Goal: Task Accomplishment & Management: Manage account settings

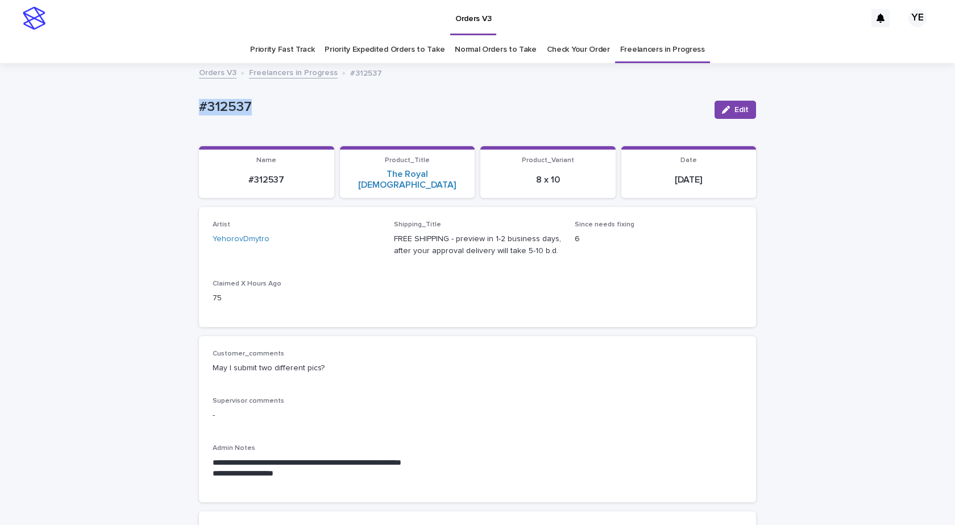
click at [724, 110] on icon "button" at bounding box center [726, 110] width 8 height 8
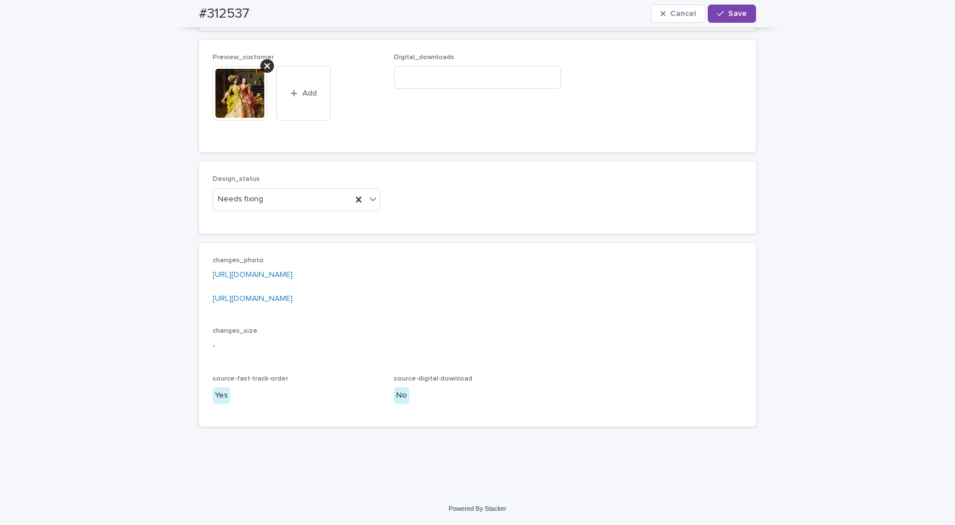
click at [264, 64] on icon at bounding box center [267, 65] width 6 height 9
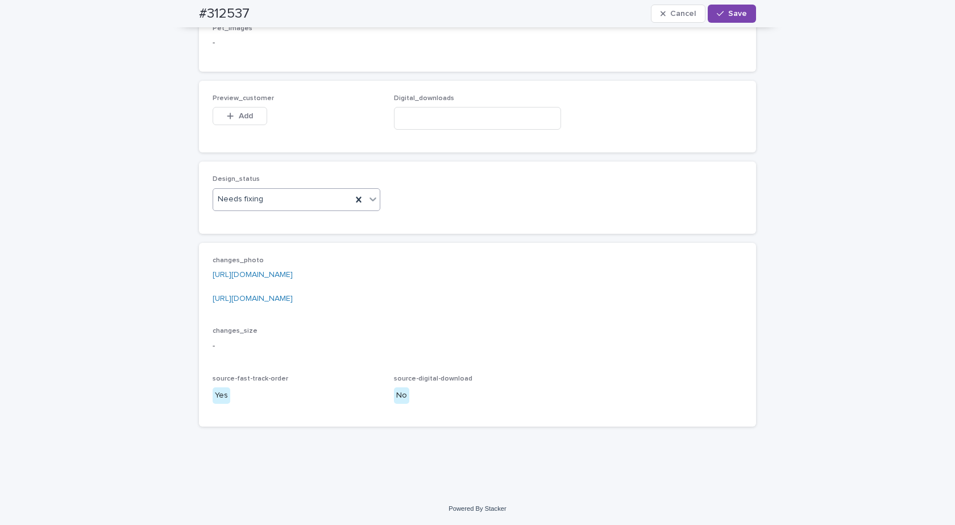
scroll to position [788, 0]
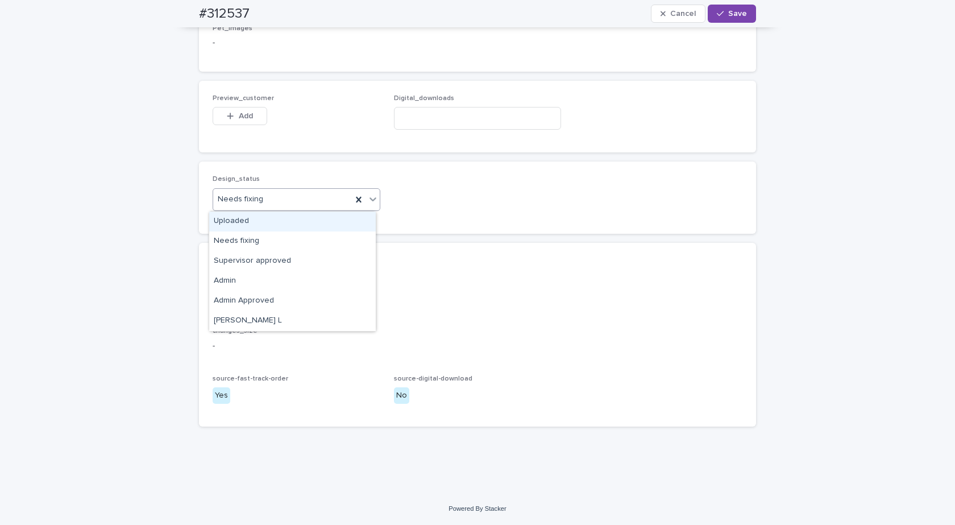
click at [233, 218] on div "Uploaded" at bounding box center [292, 221] width 167 height 20
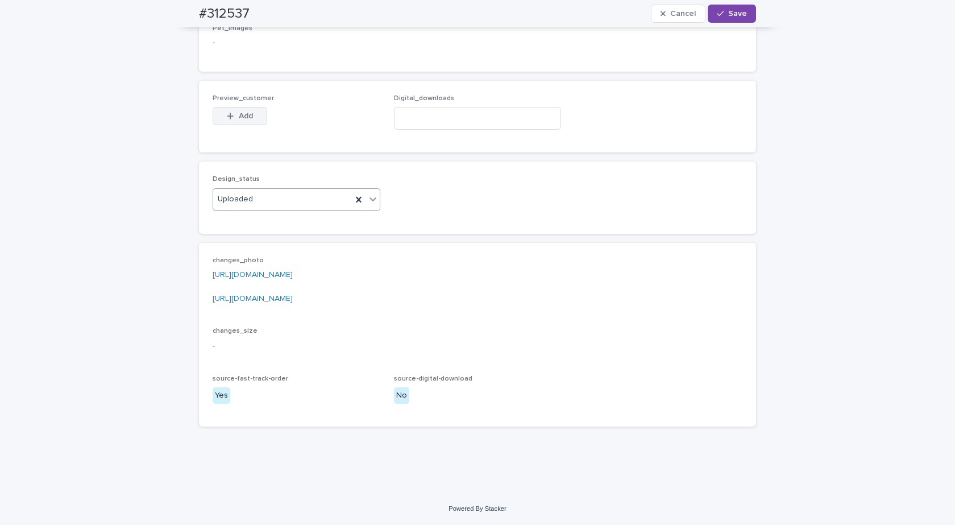
click at [240, 115] on span "Add" at bounding box center [246, 116] width 14 height 8
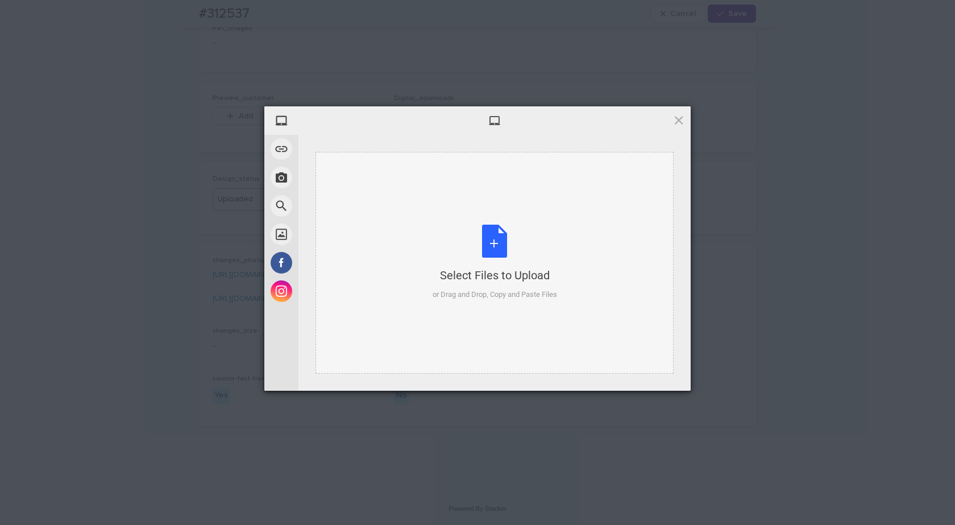
click at [492, 226] on div "Select Files to Upload or Drag and Drop, Copy and Paste Files" at bounding box center [494, 262] width 124 height 76
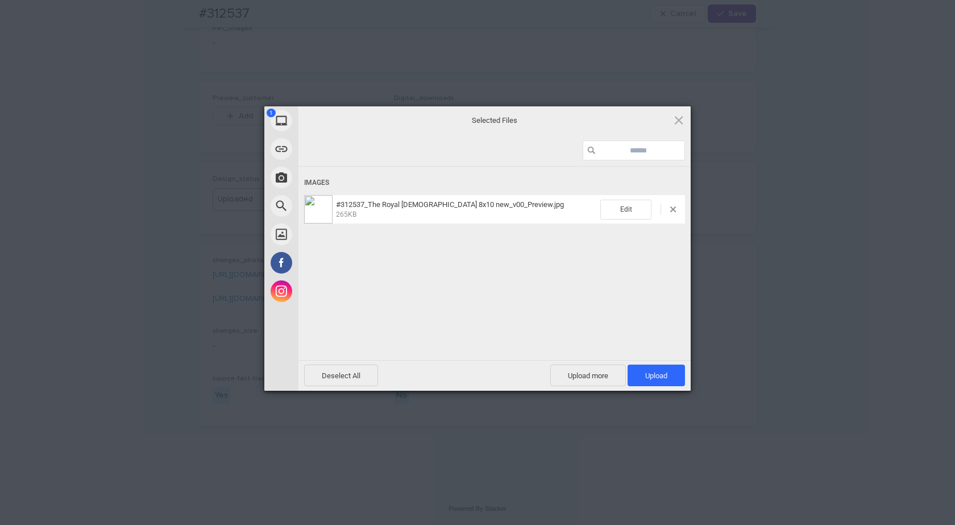
click at [679, 205] on div "Edit" at bounding box center [642, 209] width 85 height 20
drag, startPoint x: 675, startPoint y: 210, endPoint x: 661, endPoint y: 210, distance: 14.2
click at [676, 209] on div "Edit" at bounding box center [642, 209] width 85 height 20
click at [670, 205] on div "Edit" at bounding box center [642, 209] width 85 height 20
click at [669, 207] on span at bounding box center [660, 208] width 19 height 11
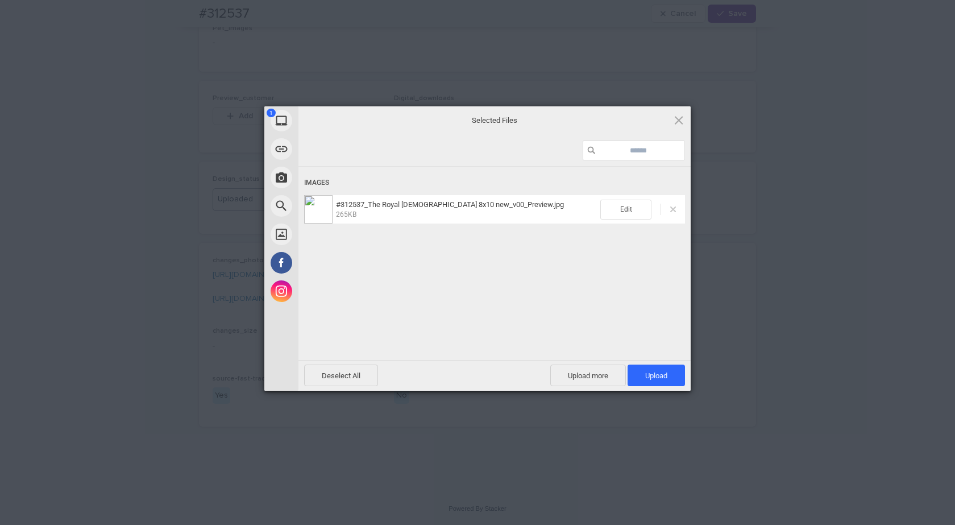
click at [672, 211] on span at bounding box center [673, 209] width 6 height 6
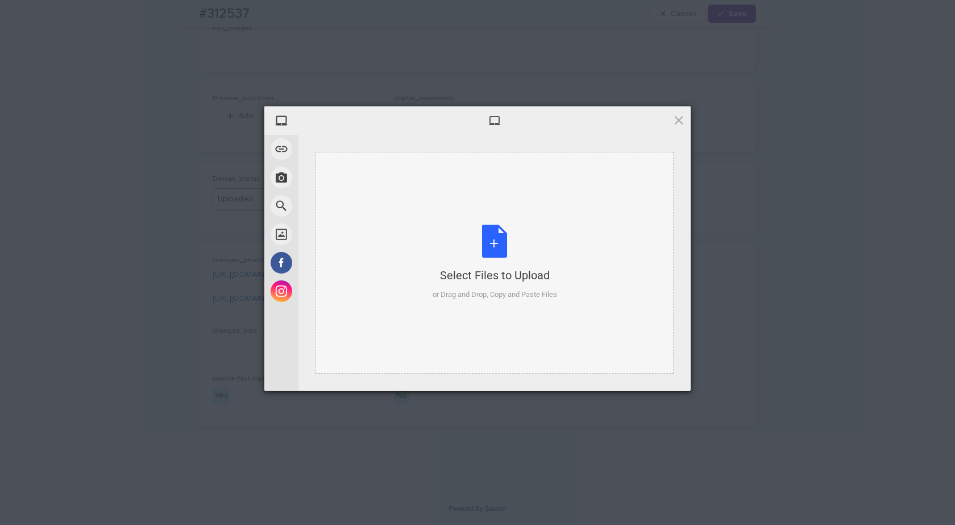
click at [474, 244] on div "Select Files to Upload or Drag and Drop, Copy and Paste Files" at bounding box center [494, 262] width 124 height 76
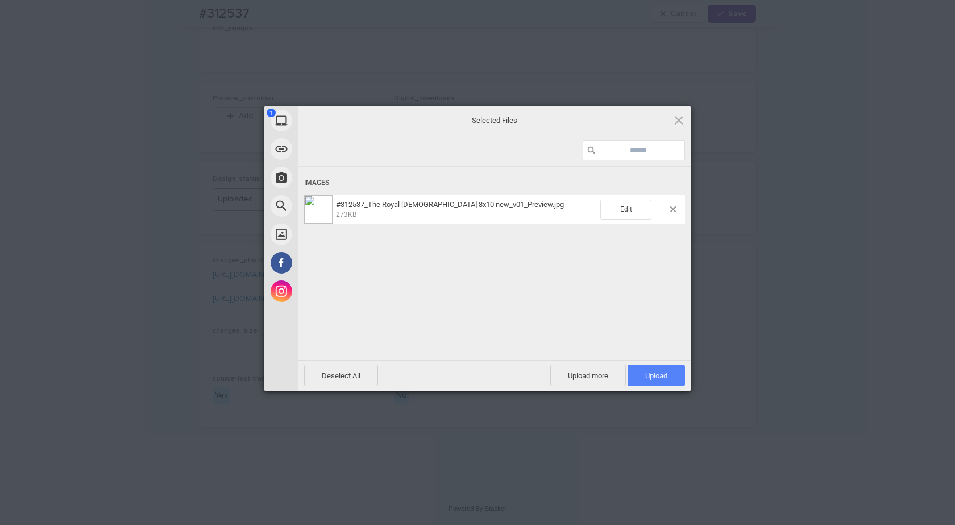
click at [659, 373] on span "Upload 1" at bounding box center [656, 375] width 22 height 9
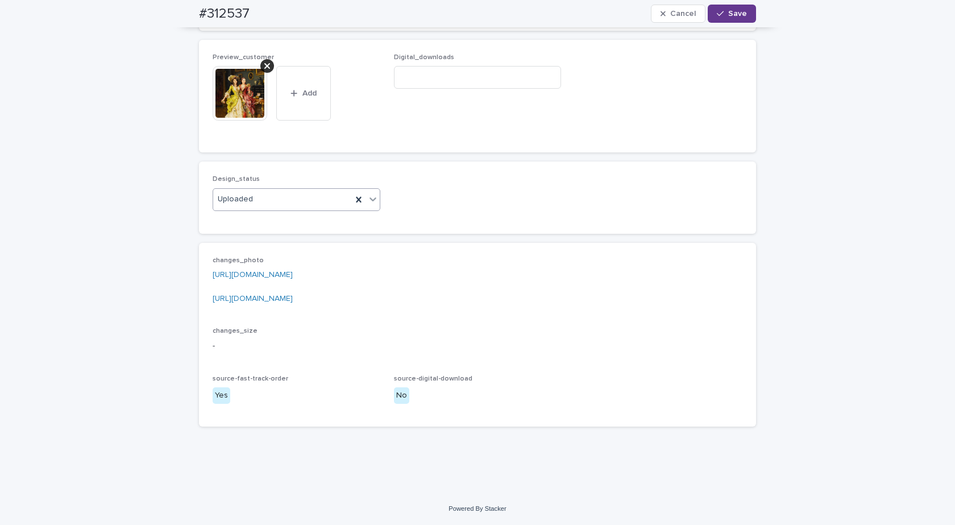
click at [734, 13] on span "Save" at bounding box center [737, 14] width 19 height 8
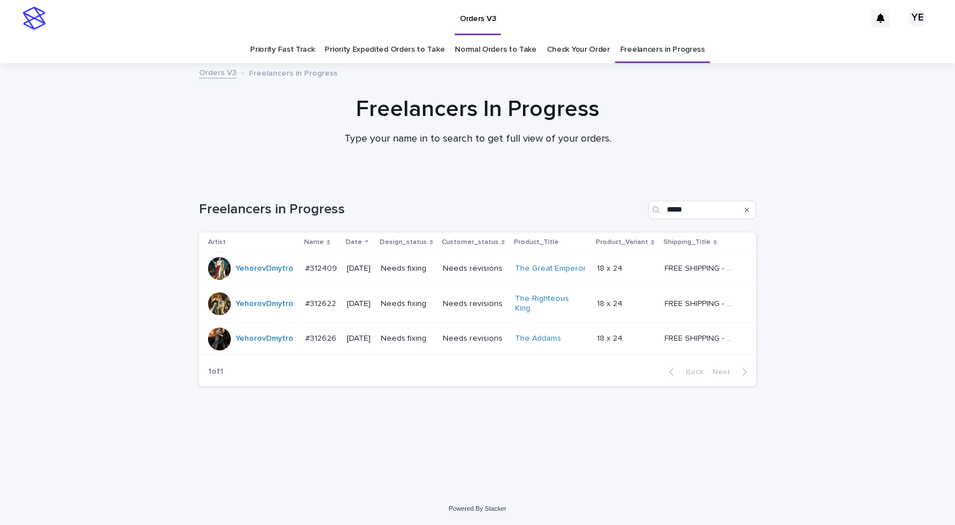
click at [351, 440] on div "Loading... Saving… Loading... Saving… Freelancers in Progress ***** Artist Name…" at bounding box center [477, 321] width 568 height 286
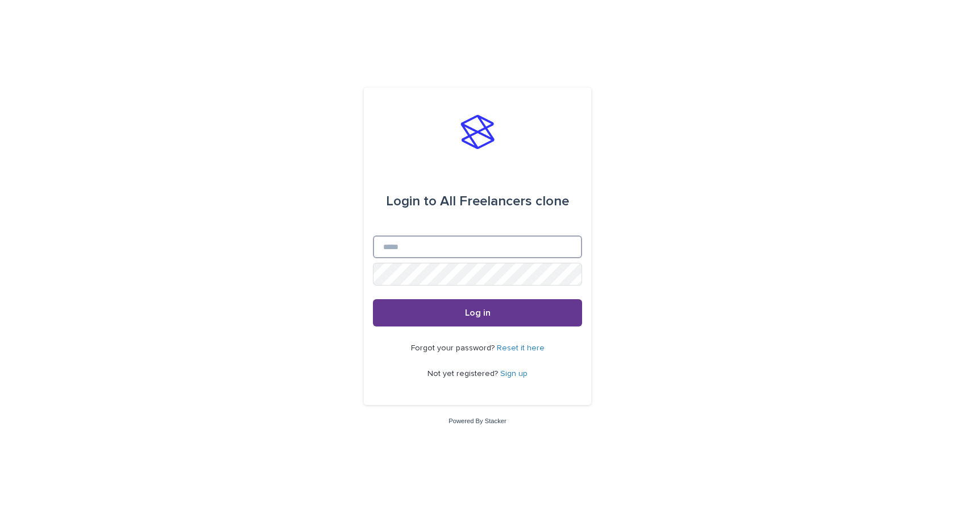
type input "**********"
click at [484, 315] on span "Log in" at bounding box center [478, 312] width 26 height 9
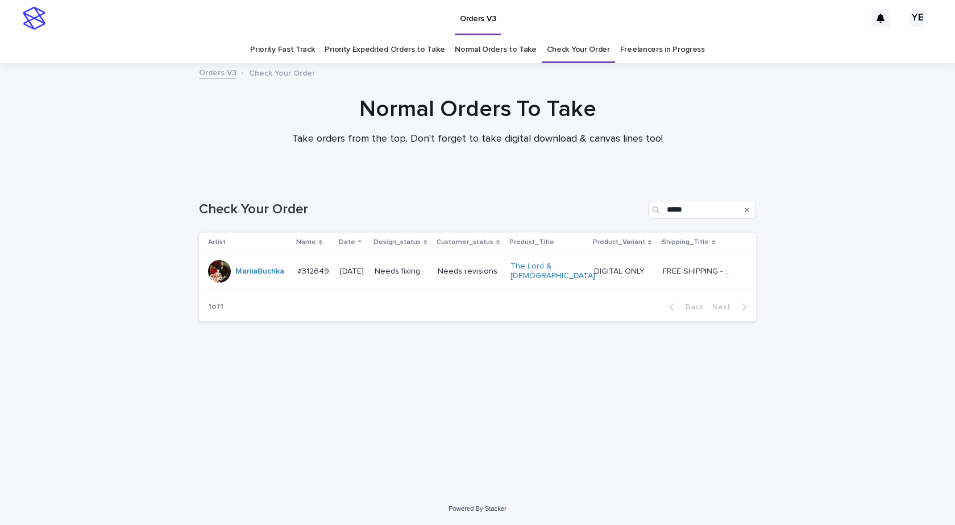
click at [365, 457] on div "Loading... Saving… Loading... Saving… Check Your Order ***** Artist Name Date D…" at bounding box center [477, 321] width 568 height 286
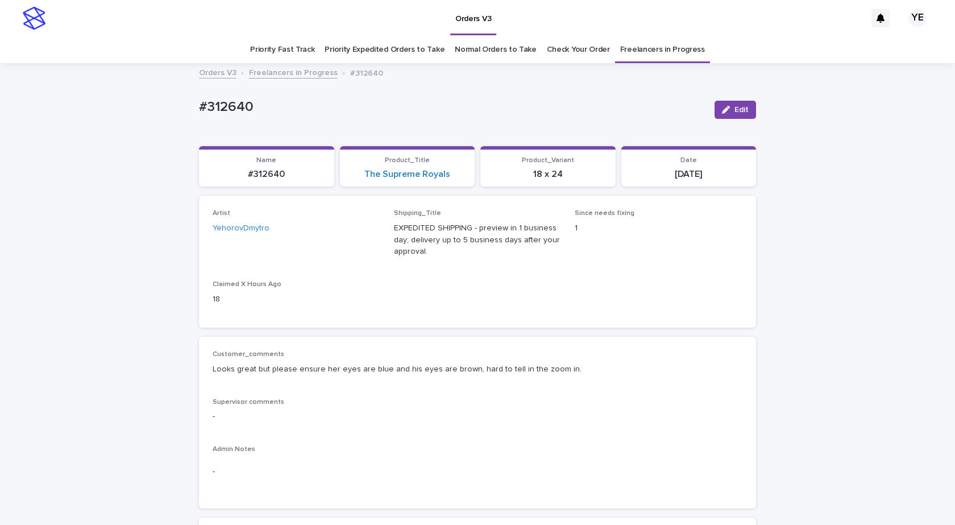
click at [735, 109] on span "Edit" at bounding box center [741, 110] width 14 height 8
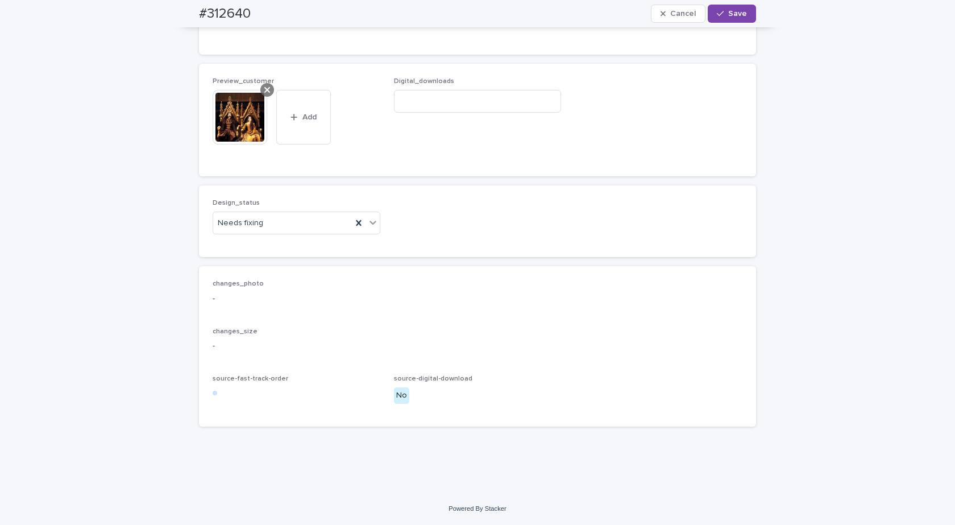
click at [267, 91] on div at bounding box center [267, 90] width 14 height 14
click at [256, 216] on div "Needs fixing" at bounding box center [282, 223] width 139 height 19
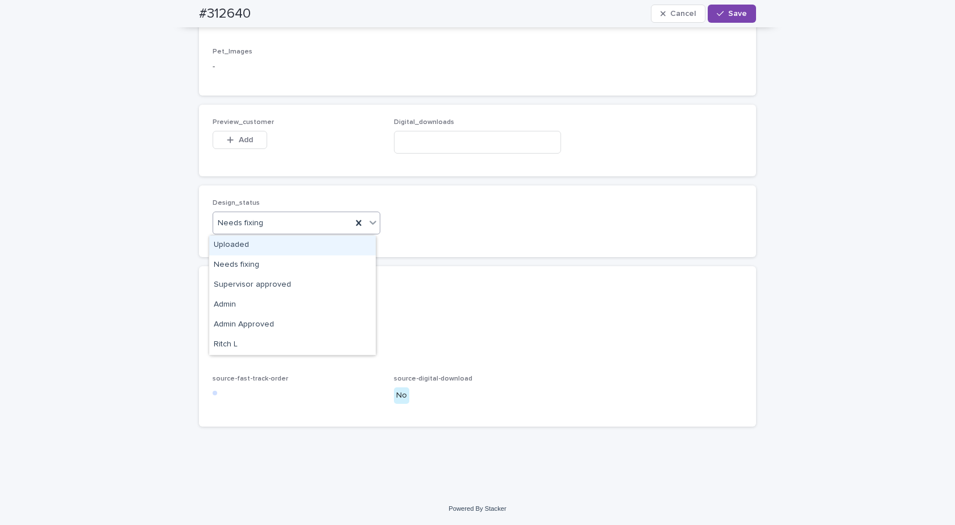
click at [239, 236] on div "Uploaded" at bounding box center [292, 245] width 167 height 20
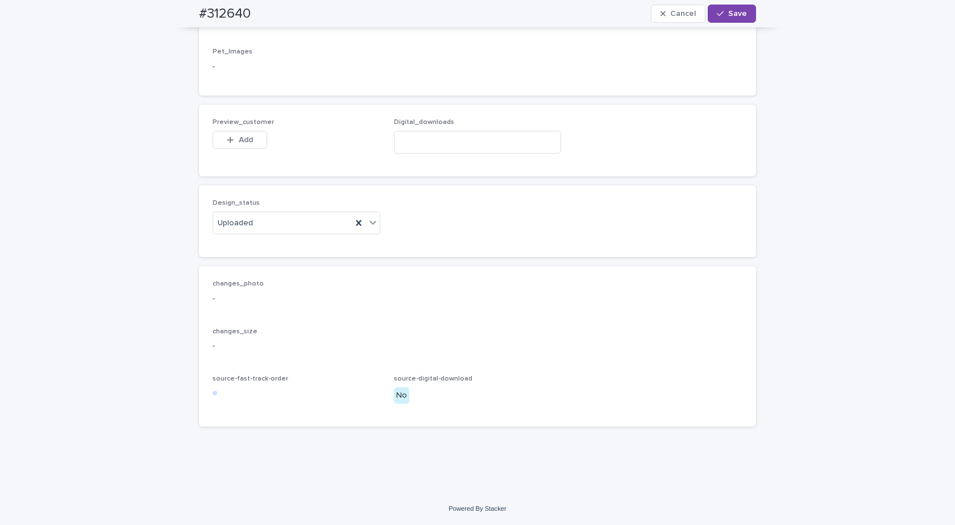
click at [228, 128] on div "Preview_customer This file cannot be opened Download File Add" at bounding box center [297, 140] width 168 height 44
click at [230, 145] on button "Add" at bounding box center [240, 140] width 55 height 18
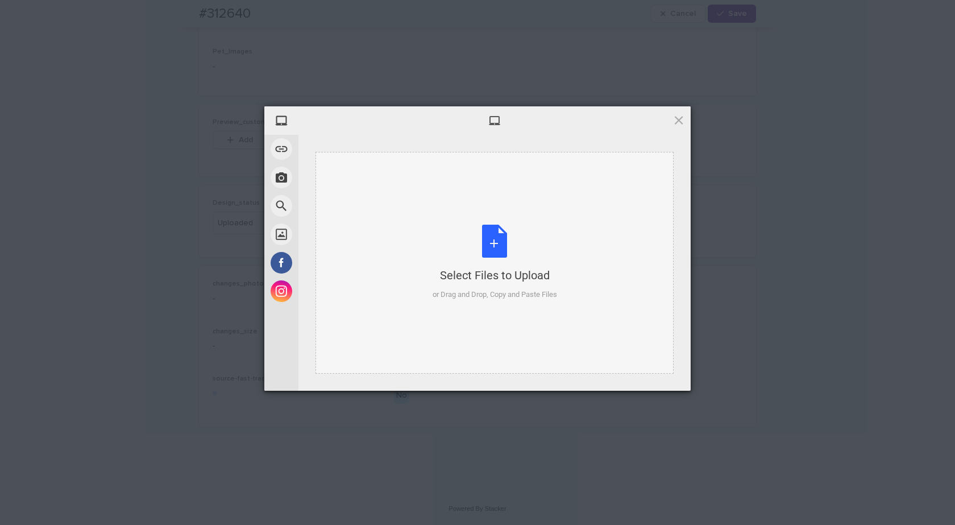
click at [458, 261] on div "Select Files to Upload or Drag and Drop, Copy and Paste Files" at bounding box center [494, 262] width 124 height 76
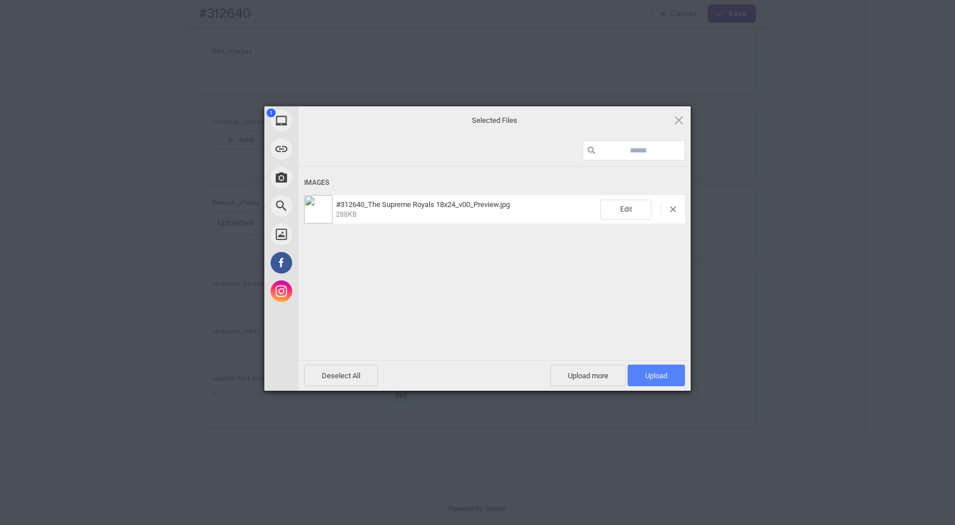
click at [643, 369] on span "Upload 1" at bounding box center [655, 375] width 57 height 22
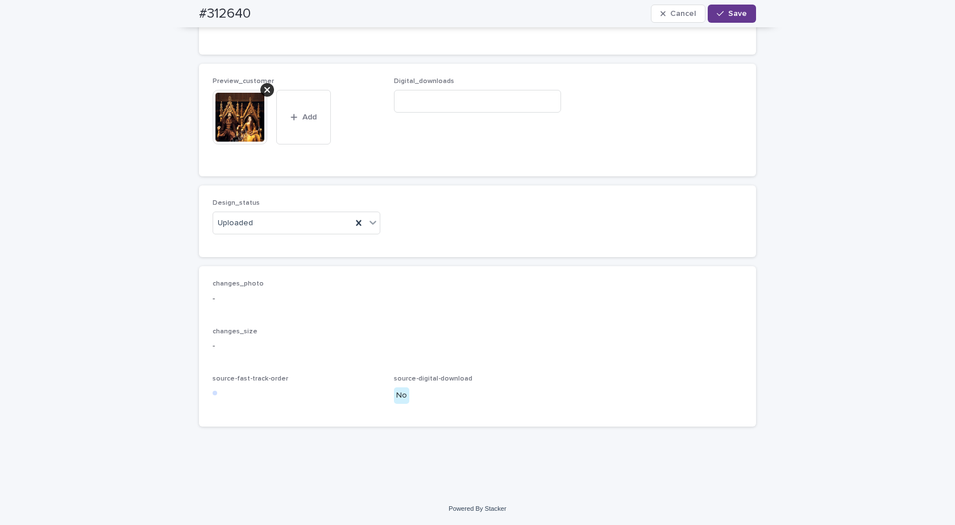
click at [728, 11] on span "Save" at bounding box center [737, 14] width 19 height 8
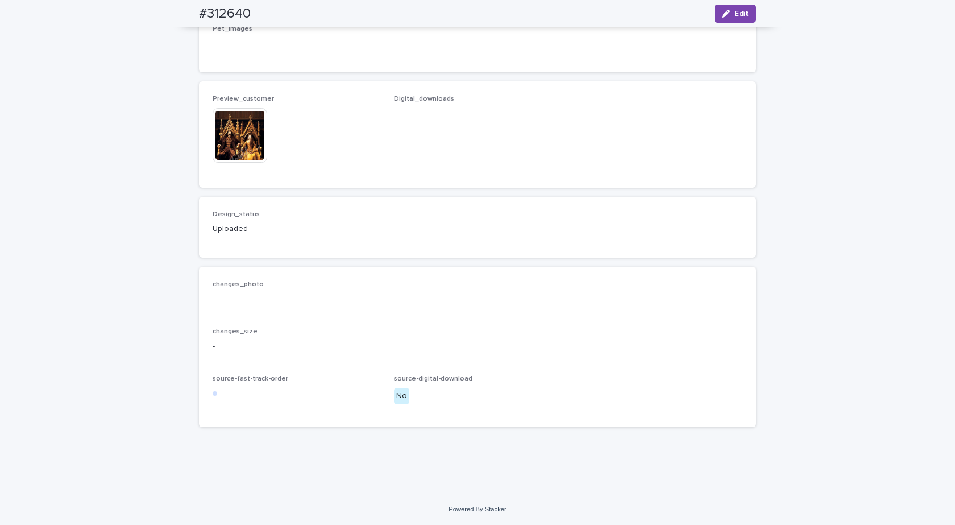
click at [242, 149] on img at bounding box center [240, 135] width 55 height 55
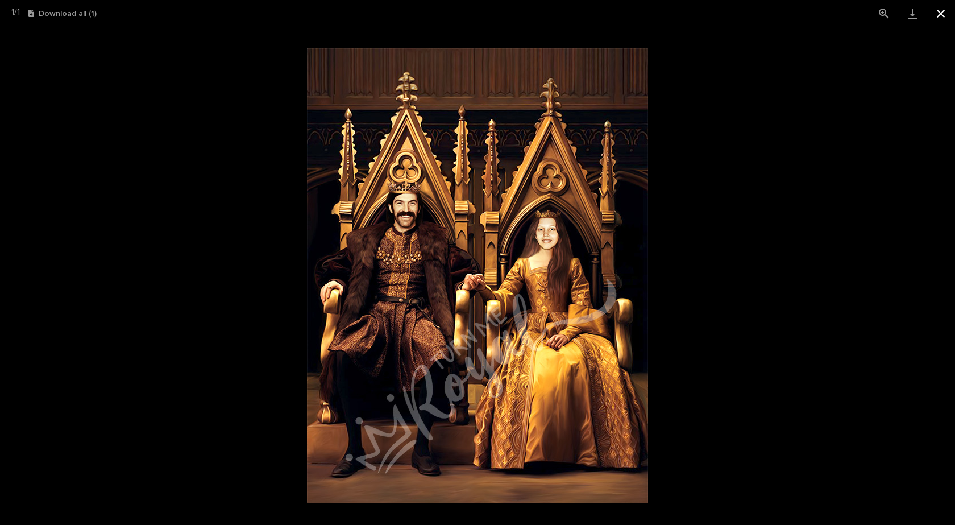
click at [936, 11] on button "Close gallery" at bounding box center [940, 13] width 28 height 27
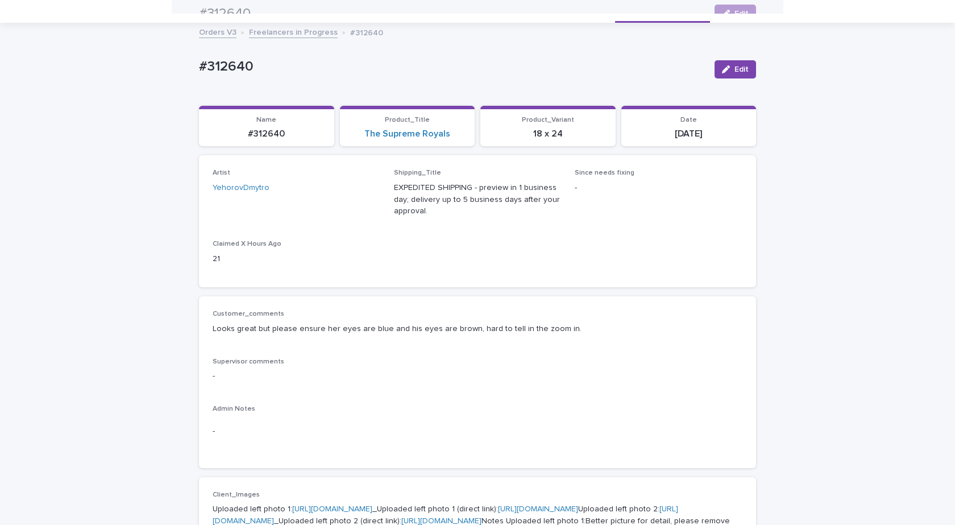
scroll to position [0, 0]
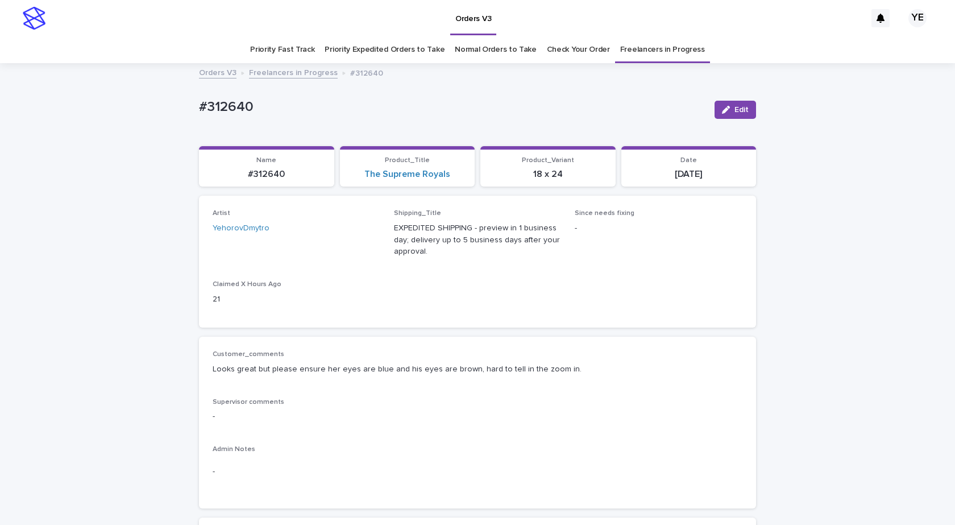
click at [275, 68] on link "Freelancers in Progress" at bounding box center [293, 71] width 89 height 13
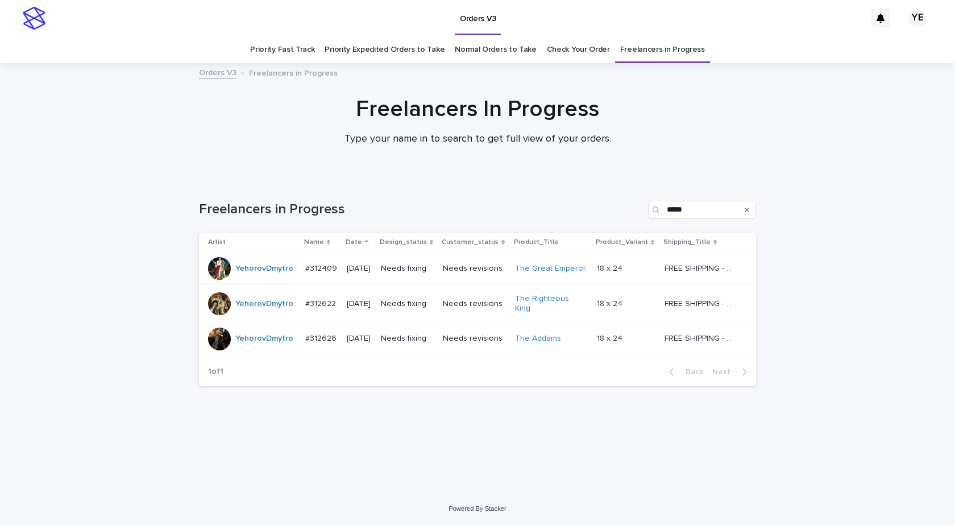
click at [260, 340] on div "YehorovDmytro" at bounding box center [264, 338] width 58 height 19
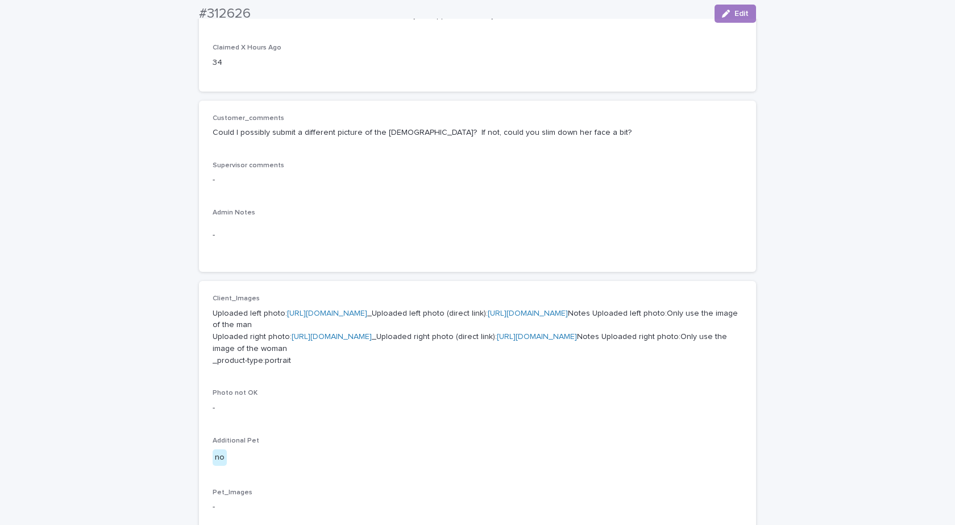
scroll to position [227, 0]
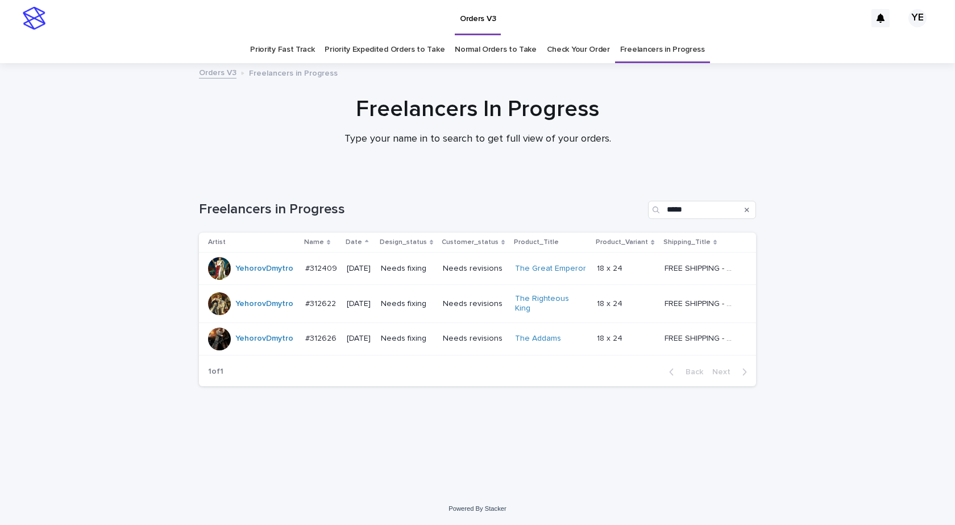
click at [242, 312] on div "YehorovDmytro" at bounding box center [252, 303] width 88 height 23
click at [248, 276] on div "YehorovDmytro" at bounding box center [264, 268] width 58 height 19
